Goal: Navigation & Orientation: Find specific page/section

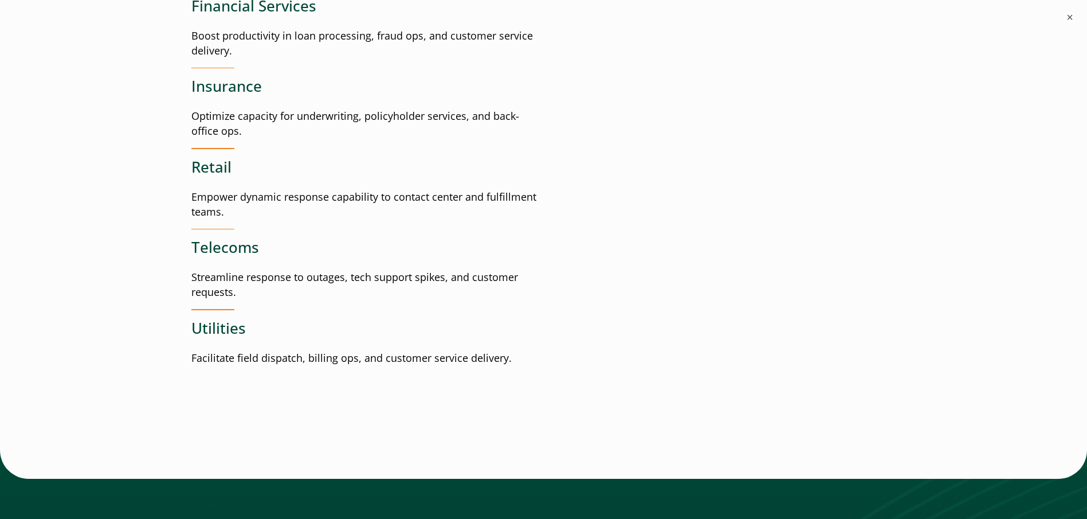
scroll to position [1511, 0]
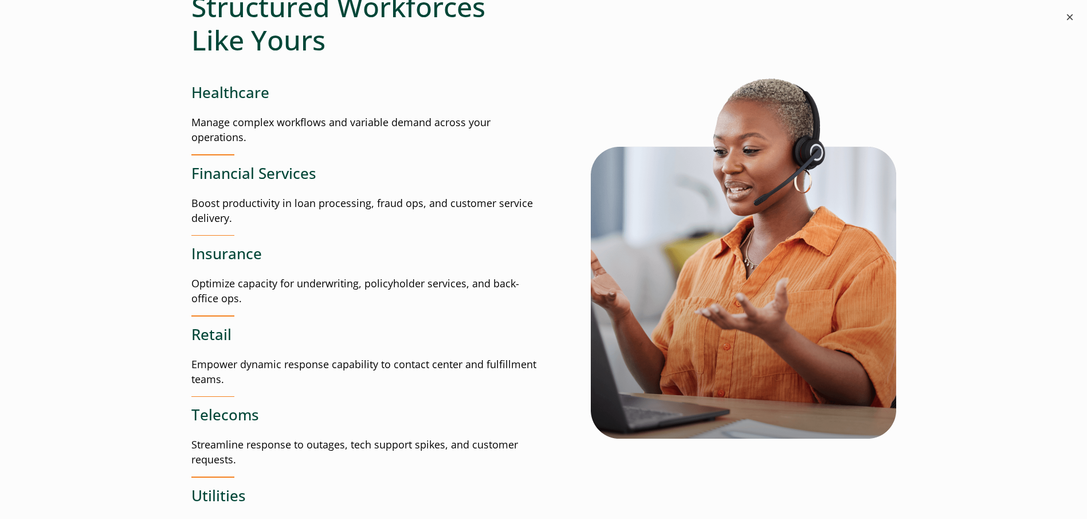
click at [1072, 15] on button "×" at bounding box center [1070, 17] width 14 height 14
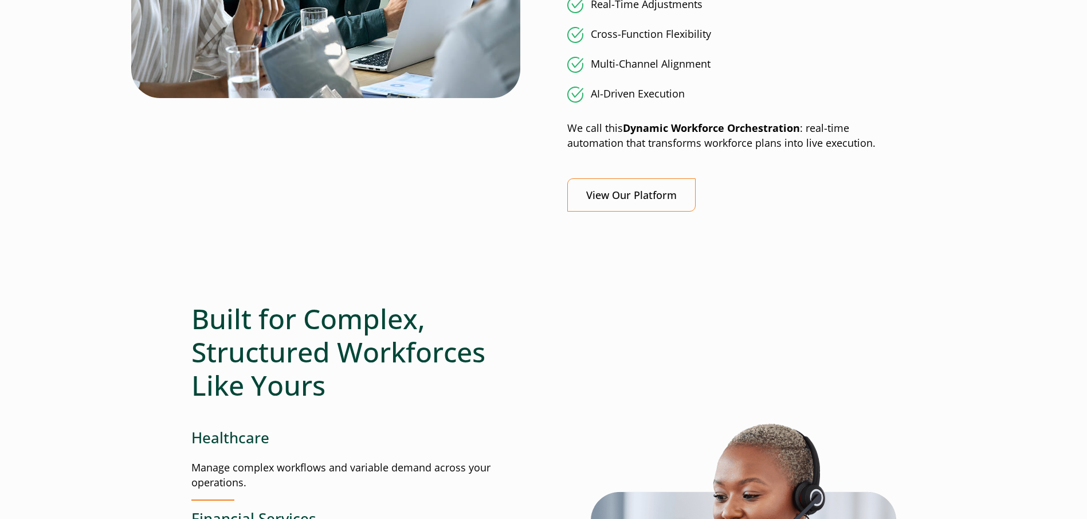
scroll to position [938, 0]
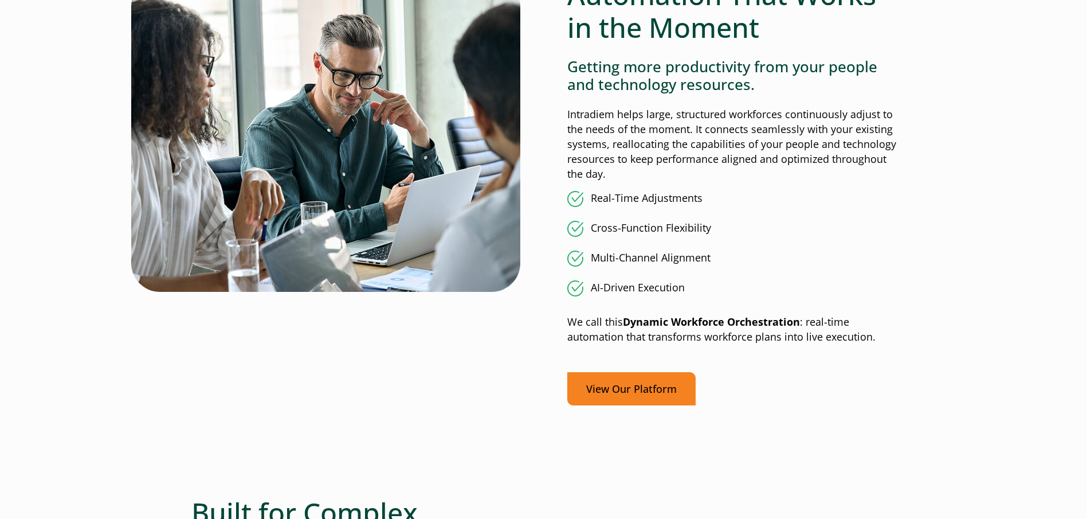
click at [657, 389] on link "View Our Platform" at bounding box center [631, 389] width 128 height 34
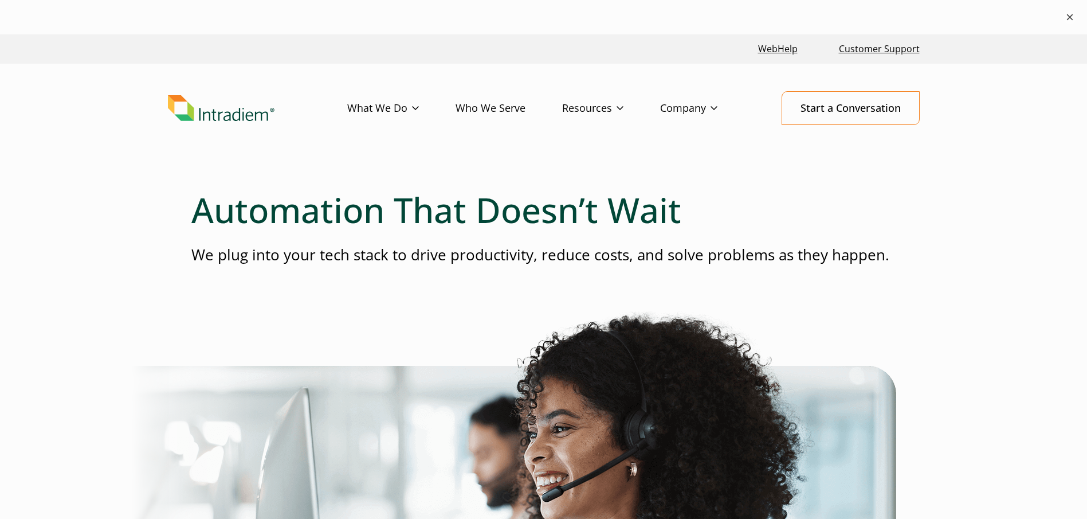
click at [1072, 17] on button "×" at bounding box center [1070, 17] width 14 height 14
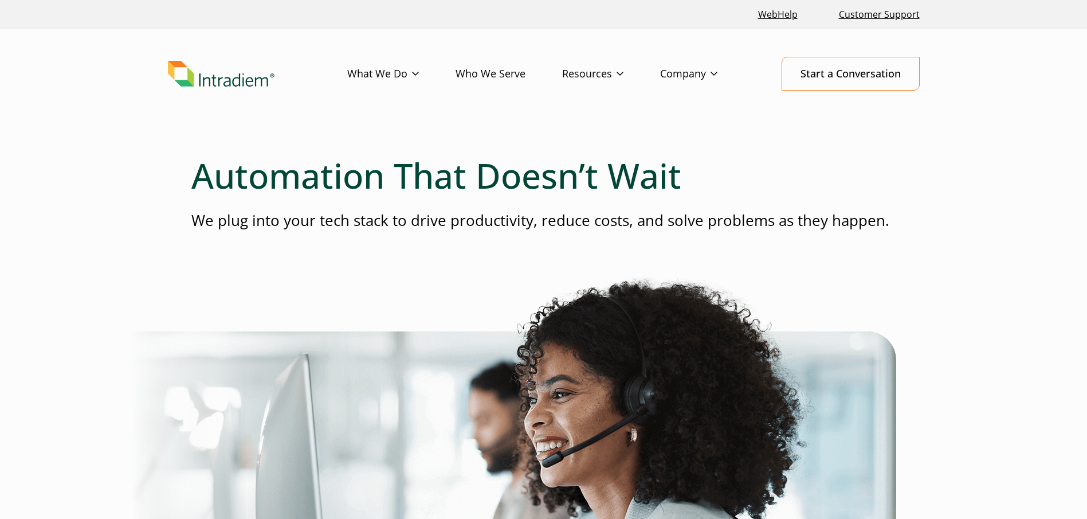
click at [892, 140] on div at bounding box center [543, 145] width 705 height 18
click at [116, 60] on header "Menu What We Do Platform Who We Serve Resources Blog Events & Webinars News Suc…" at bounding box center [543, 82] width 1087 height 107
click at [852, 78] on link "Start a Conversation" at bounding box center [851, 74] width 138 height 34
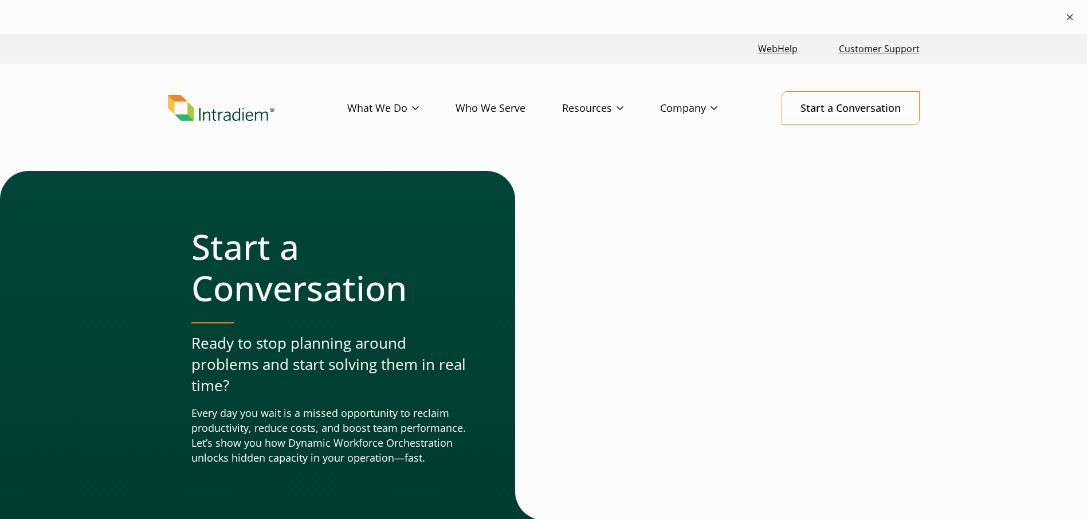
click at [1074, 14] on button "×" at bounding box center [1070, 17] width 14 height 14
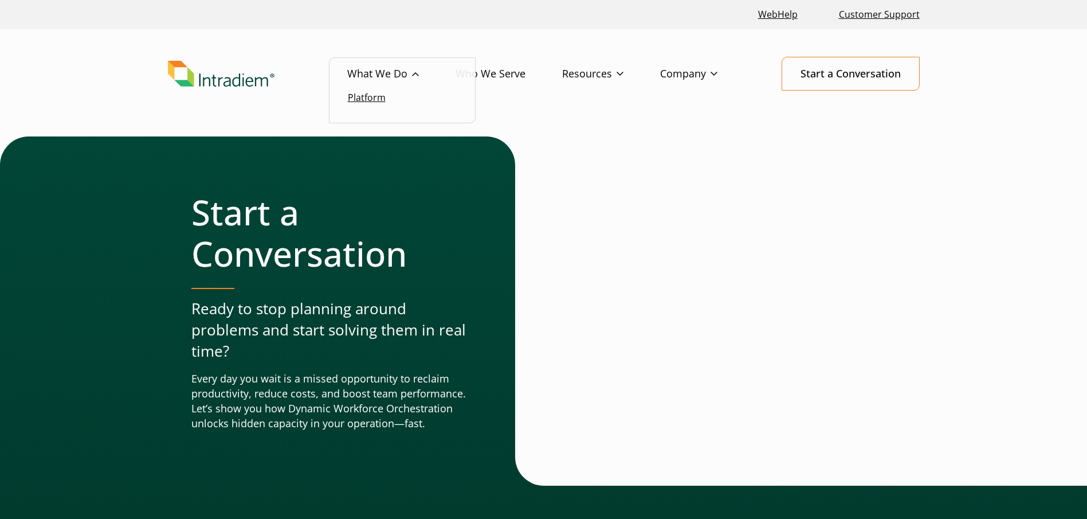
click at [375, 99] on link "Platform" at bounding box center [367, 97] width 38 height 13
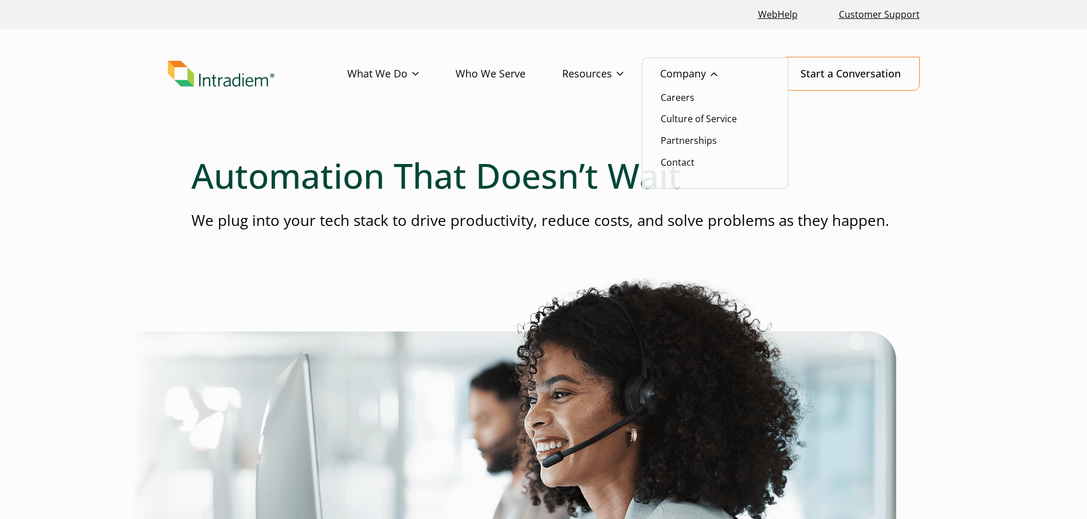
click at [702, 69] on link "Company" at bounding box center [707, 73] width 94 height 33
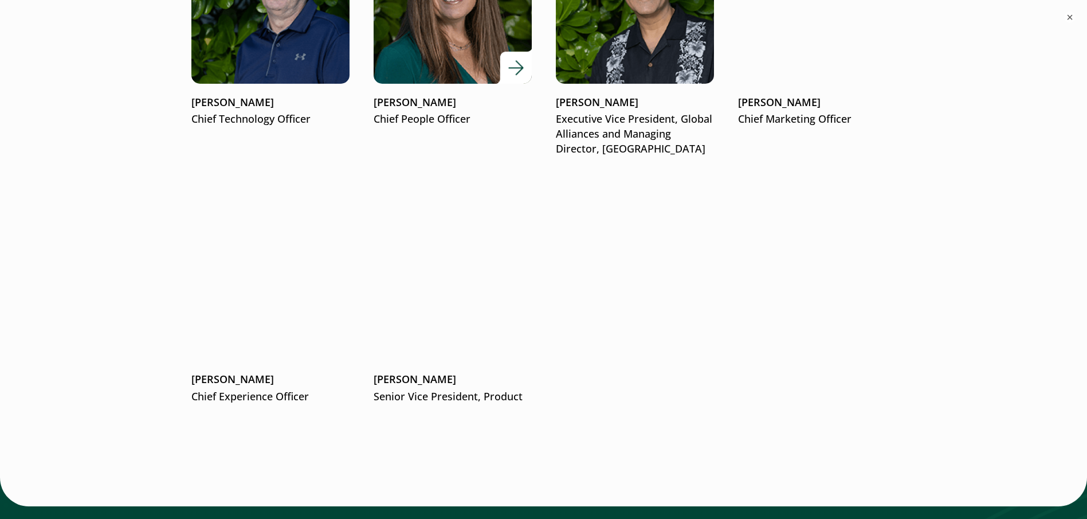
scroll to position [1747, 0]
